Goal: Navigation & Orientation: Find specific page/section

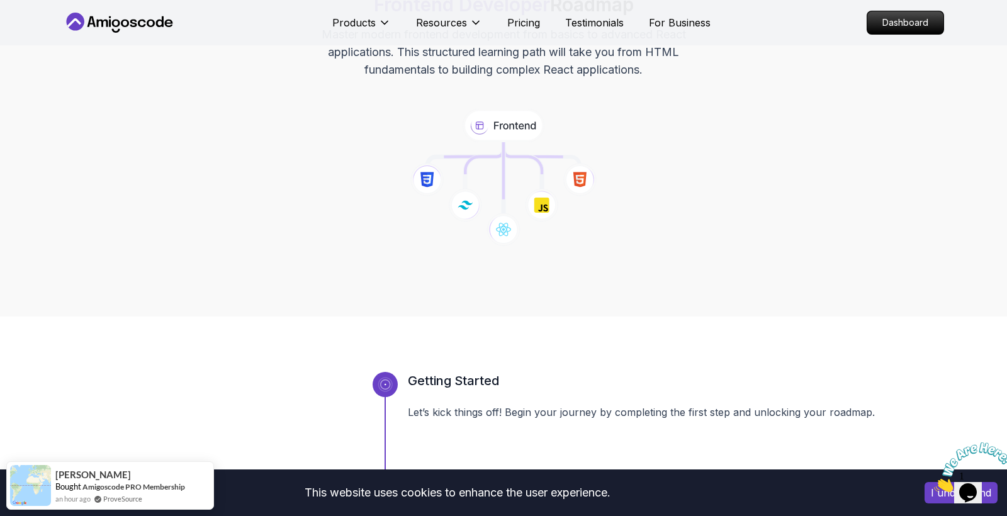
scroll to position [8, 0]
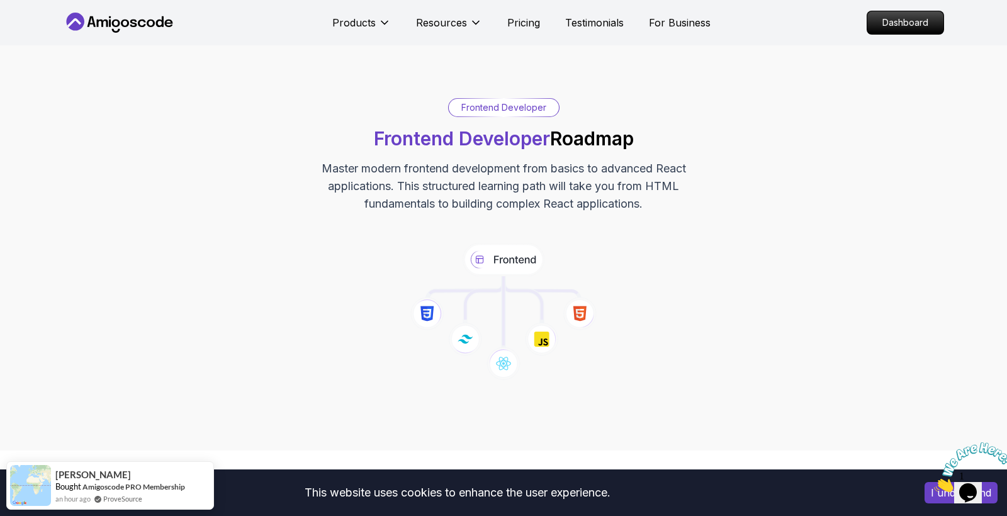
click at [514, 256] on icon at bounding box center [504, 260] width 82 height 34
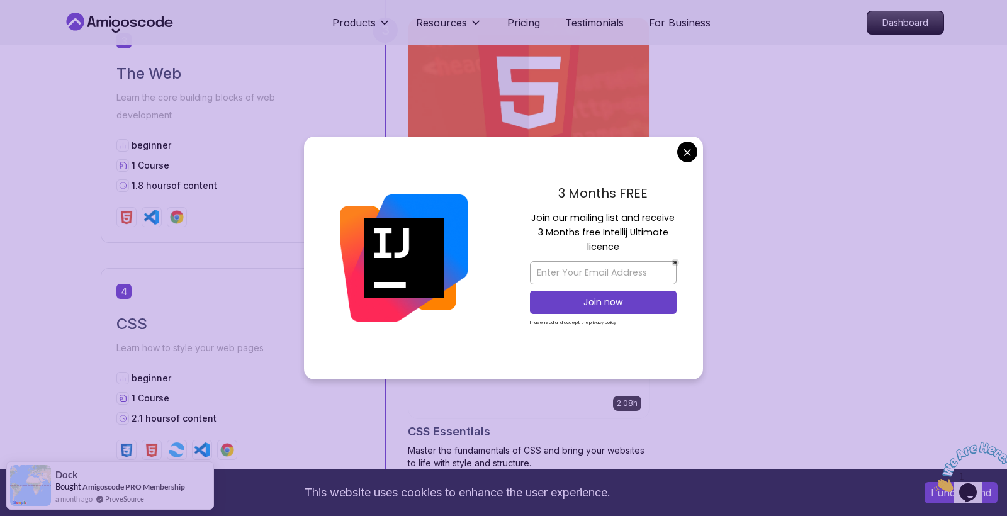
scroll to position [1229, 0]
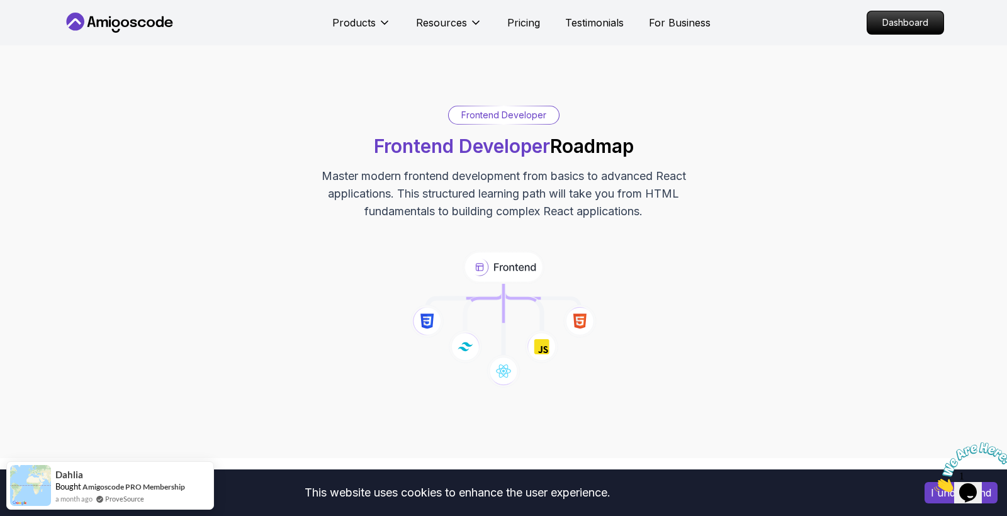
scroll to position [0, 0]
click at [687, 32] on div "Products Resources Pricing Testimonials For Business" at bounding box center [521, 22] width 378 height 25
click at [689, 17] on p "For Business" at bounding box center [680, 22] width 62 height 15
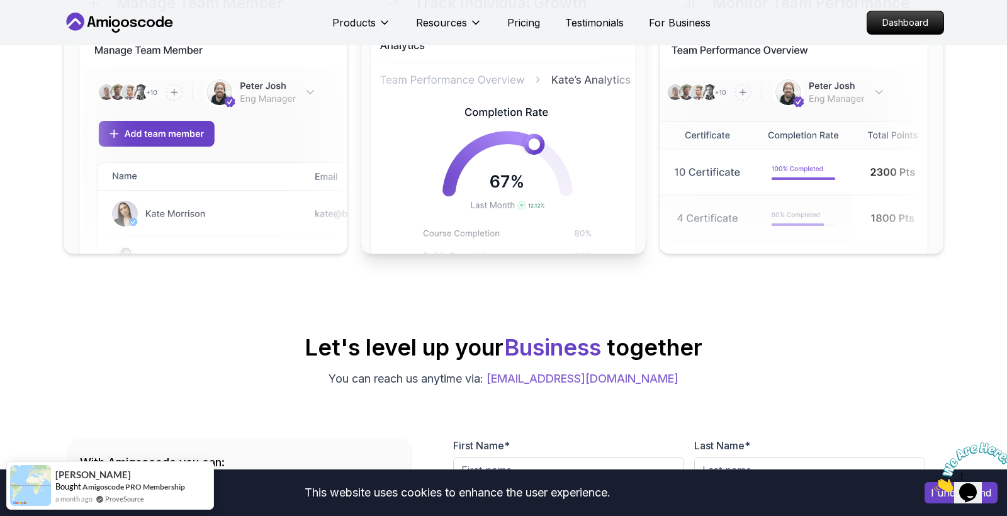
scroll to position [83, 0]
